Goal: Transaction & Acquisition: Purchase product/service

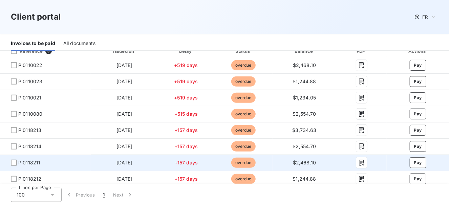
scroll to position [102, 0]
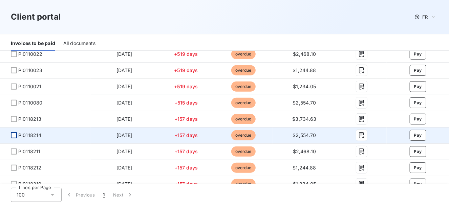
click at [14, 136] on div at bounding box center [14, 135] width 6 height 6
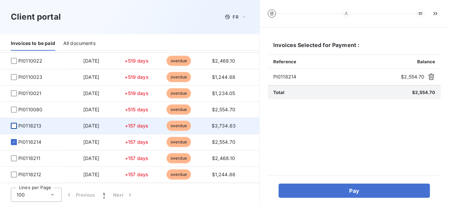
click at [13, 127] on div at bounding box center [14, 126] width 6 height 6
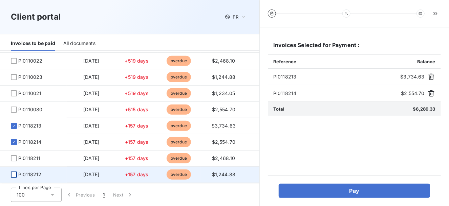
click at [15, 175] on div at bounding box center [14, 175] width 6 height 6
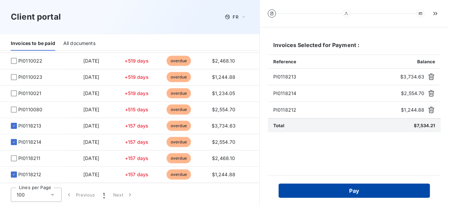
click at [334, 189] on button "Pay" at bounding box center [354, 191] width 151 height 14
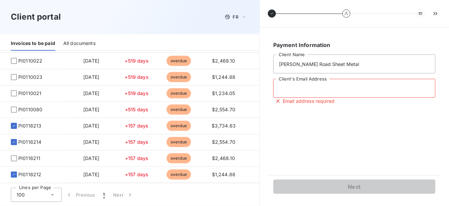
click at [305, 90] on input "Client's Email Address" at bounding box center [354, 88] width 162 height 19
type input "parmour@mrsheetmetal.com"
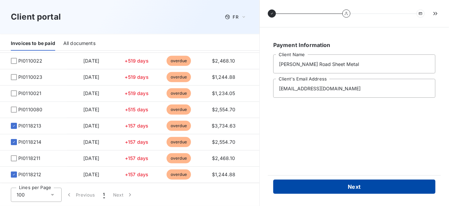
click at [357, 189] on button "Next" at bounding box center [354, 187] width 162 height 14
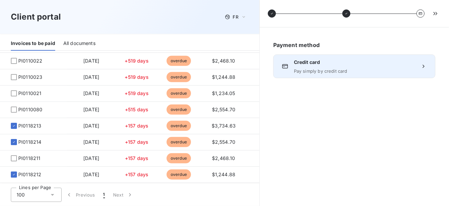
click at [425, 67] on icon at bounding box center [423, 66] width 7 height 7
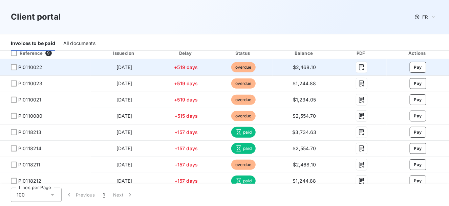
scroll to position [102, 0]
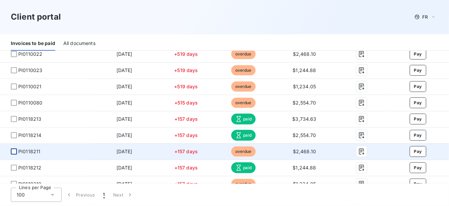
click at [16, 152] on div at bounding box center [14, 152] width 6 height 6
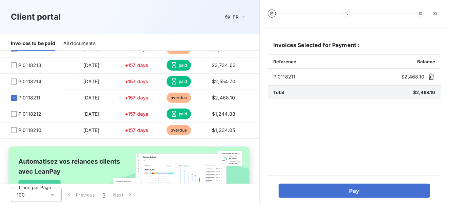
scroll to position [169, 0]
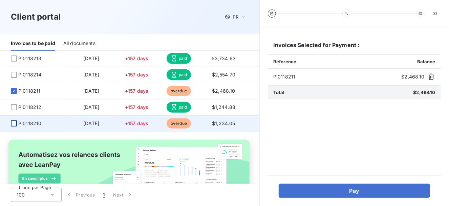
click at [12, 123] on div at bounding box center [14, 123] width 6 height 6
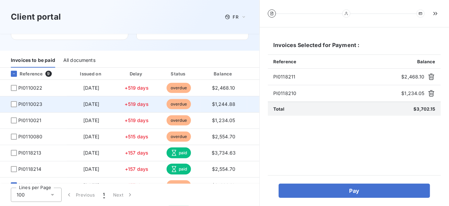
scroll to position [67, 0]
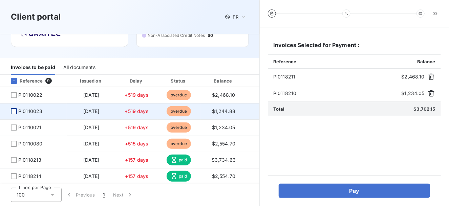
click at [14, 111] on div at bounding box center [14, 111] width 6 height 6
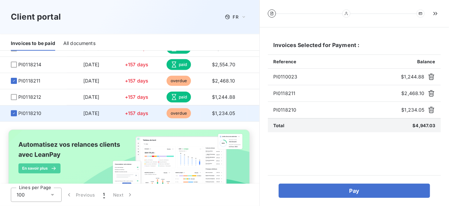
scroll to position [168, 0]
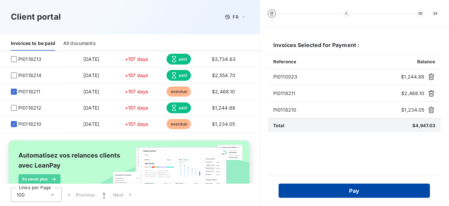
click at [348, 192] on button "Pay" at bounding box center [354, 191] width 151 height 14
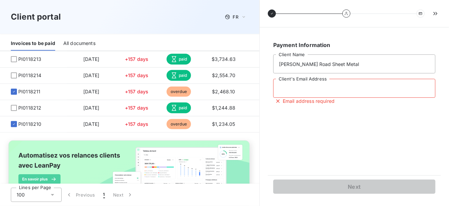
click at [314, 84] on input "Client's Email Address" at bounding box center [354, 88] width 162 height 19
type input "parmour@mrsheetmetal.com"
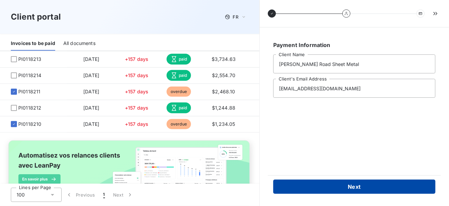
click at [318, 182] on button "Next" at bounding box center [354, 187] width 162 height 14
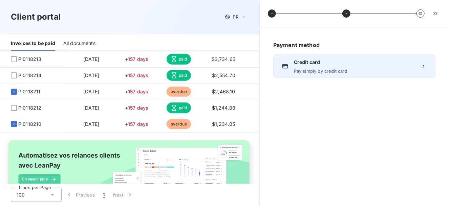
click at [424, 66] on icon at bounding box center [423, 66] width 2 height 3
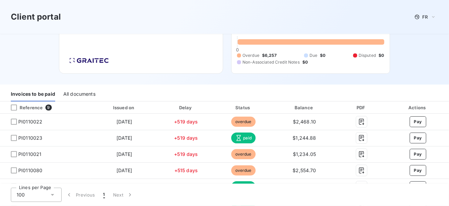
scroll to position [34, 0]
click at [75, 93] on div "All documents" at bounding box center [79, 95] width 32 height 14
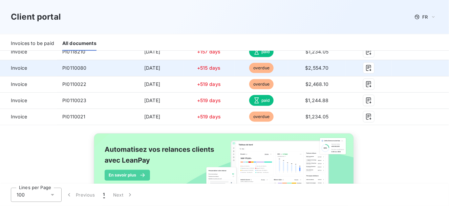
scroll to position [135, 0]
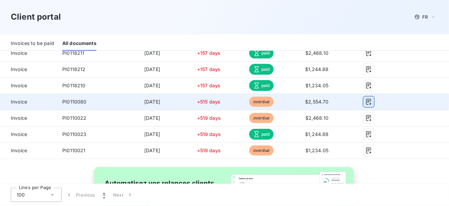
click at [365, 101] on icon "button" at bounding box center [368, 101] width 7 height 7
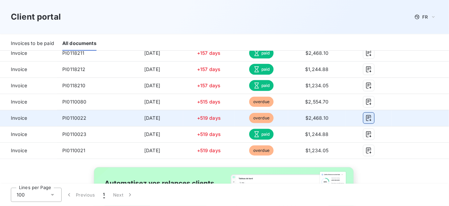
click at [367, 119] on icon "button" at bounding box center [368, 118] width 5 height 6
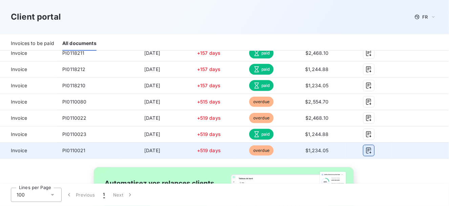
click at [365, 150] on icon "button" at bounding box center [368, 150] width 7 height 7
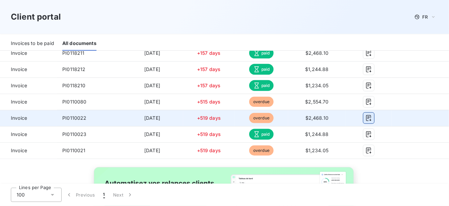
click at [366, 117] on icon "button" at bounding box center [368, 118] width 5 height 6
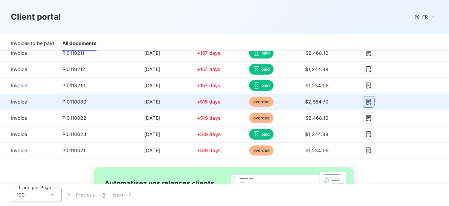
click at [365, 101] on icon "button" at bounding box center [368, 101] width 7 height 7
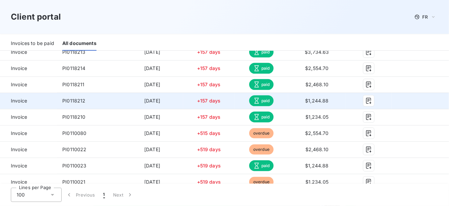
scroll to position [99, 0]
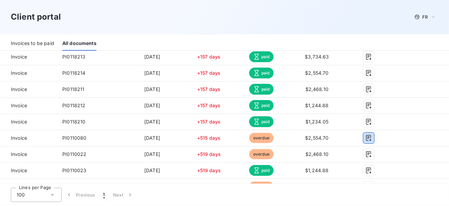
click at [24, 44] on div "Invoices to be paid" at bounding box center [32, 44] width 43 height 14
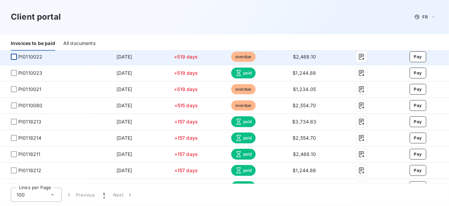
click at [12, 57] on div at bounding box center [14, 57] width 6 height 6
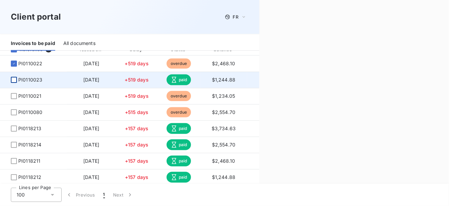
scroll to position [106, 0]
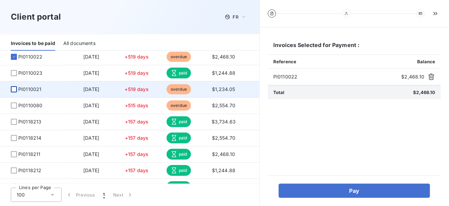
click at [13, 89] on div at bounding box center [14, 89] width 6 height 6
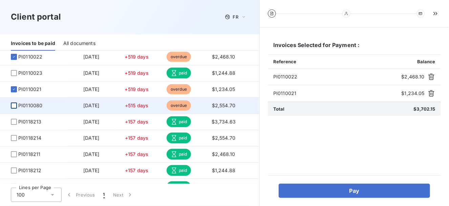
click at [14, 105] on div at bounding box center [14, 106] width 6 height 6
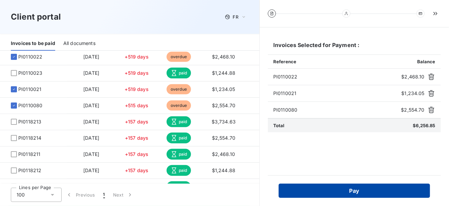
click at [357, 192] on button "Pay" at bounding box center [354, 191] width 151 height 14
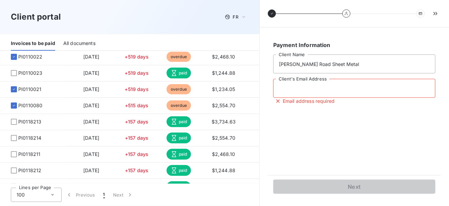
click at [312, 85] on input "Client's Email Address" at bounding box center [354, 88] width 162 height 19
type input "parmour@mrsheetmetal.com"
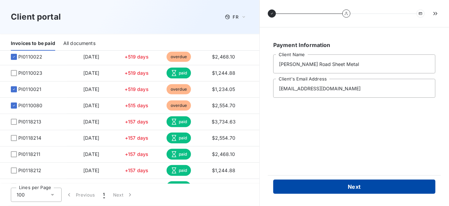
click at [337, 181] on button "Next" at bounding box center [354, 187] width 162 height 14
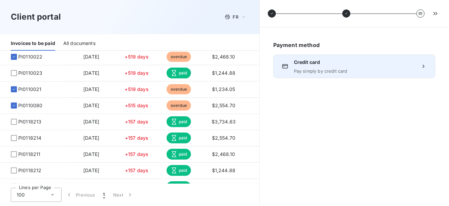
click at [425, 66] on icon at bounding box center [423, 66] width 7 height 7
